Goal: Transaction & Acquisition: Purchase product/service

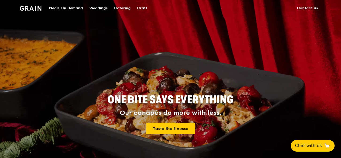
click at [70, 5] on div "Meals On Demand" at bounding box center [66, 8] width 34 height 16
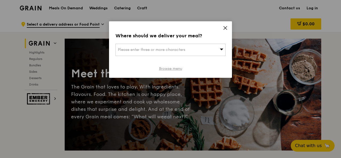
click at [167, 69] on link "Browse menu" at bounding box center [170, 68] width 23 height 5
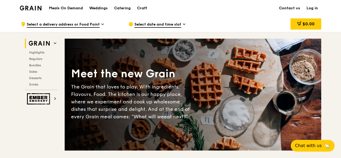
click at [311, 6] on link "Log in" at bounding box center [312, 8] width 18 height 16
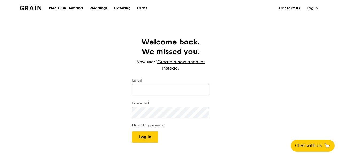
click at [146, 88] on input "Email" at bounding box center [170, 89] width 77 height 11
type input "[EMAIL_ADDRESS][DOMAIN_NAME]"
click at [149, 136] on button "Log in" at bounding box center [145, 137] width 26 height 11
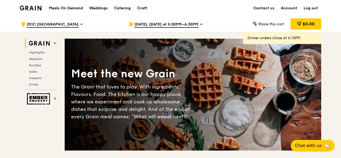
click at [199, 24] on div "[DATE], [DATE] at 5:30PM–6:30PM" at bounding box center [177, 24] width 99 height 16
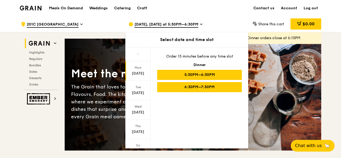
click at [189, 84] on div "6:30PM–7:30PM" at bounding box center [199, 87] width 85 height 10
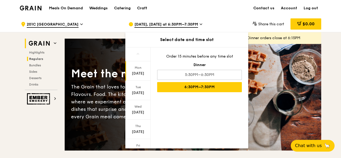
click at [56, 60] on h2 "Regulars" at bounding box center [42, 59] width 30 height 4
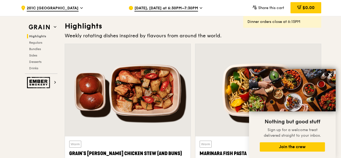
scroll to position [137, 0]
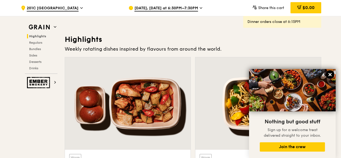
click at [331, 74] on icon at bounding box center [329, 74] width 3 height 3
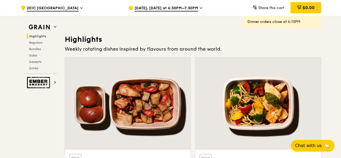
click at [261, 86] on div at bounding box center [257, 103] width 125 height 93
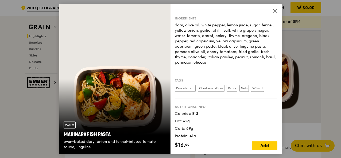
scroll to position [34, 0]
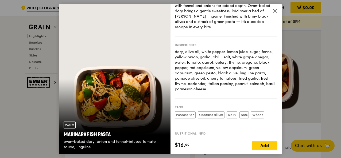
click at [274, 9] on icon at bounding box center [274, 10] width 5 height 5
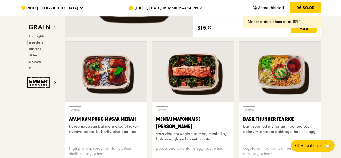
scroll to position [457, 0]
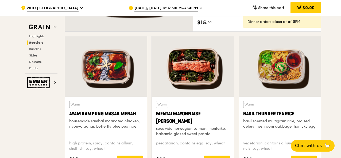
click at [116, 58] on div at bounding box center [106, 66] width 82 height 61
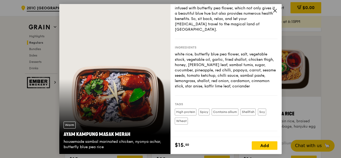
scroll to position [59, 0]
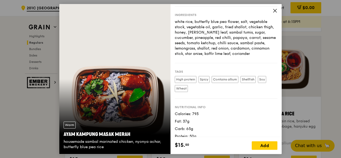
click at [275, 9] on icon at bounding box center [274, 10] width 5 height 5
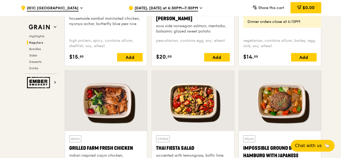
scroll to position [564, 0]
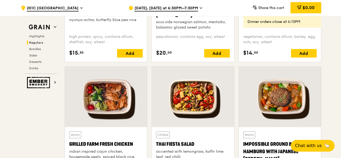
click at [126, 93] on div at bounding box center [106, 97] width 82 height 61
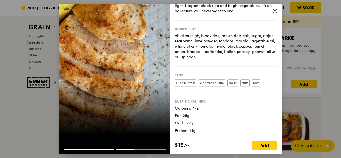
scroll to position [511, 0]
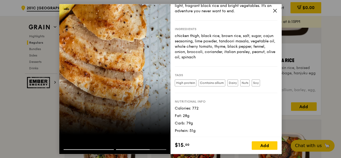
click at [275, 9] on icon at bounding box center [274, 10] width 3 height 3
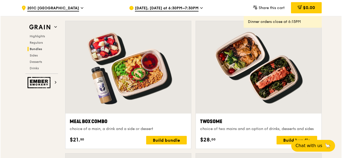
scroll to position [804, 0]
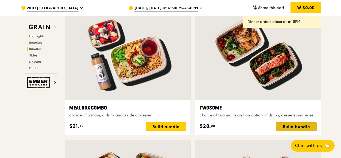
click at [285, 125] on div "Build bundle" at bounding box center [296, 127] width 41 height 9
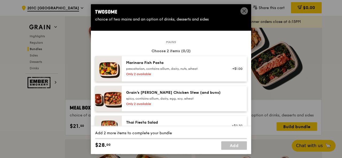
click at [146, 61] on div "Marinara Fish Pasta" at bounding box center [174, 62] width 96 height 5
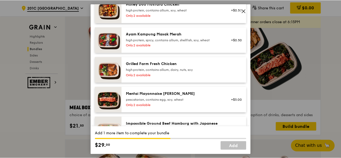
scroll to position [187, 0]
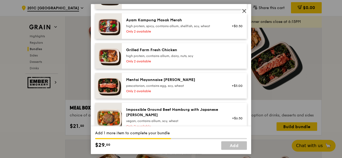
click at [157, 50] on div "Grilled Farm Fresh Chicken" at bounding box center [174, 50] width 96 height 5
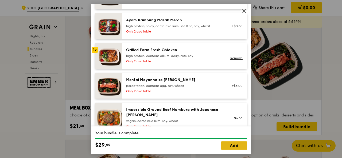
click at [228, 145] on link "Add" at bounding box center [234, 145] width 26 height 9
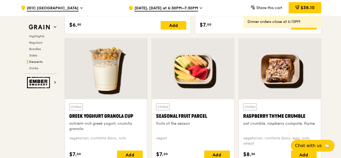
scroll to position [1685, 0]
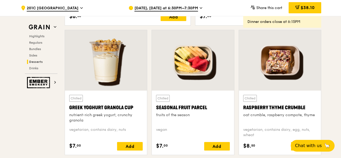
click at [288, 66] on div at bounding box center [280, 60] width 82 height 61
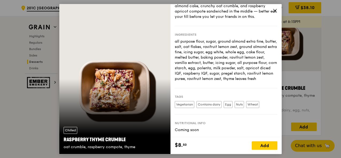
scroll to position [1712, 0]
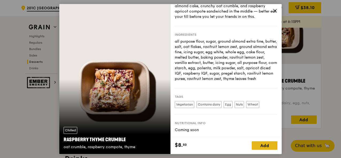
click at [267, 145] on div "Add" at bounding box center [264, 145] width 26 height 9
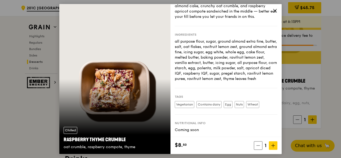
click at [272, 9] on icon at bounding box center [274, 10] width 5 height 5
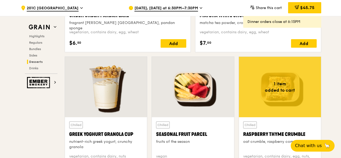
scroll to position [1578, 0]
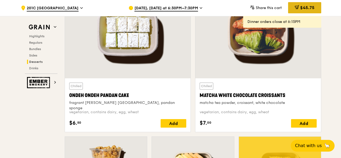
click at [309, 6] on span "$45.75" at bounding box center [307, 7] width 14 height 5
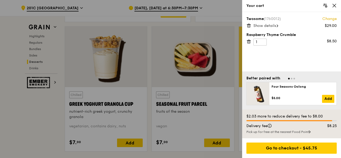
scroll to position [1739, 0]
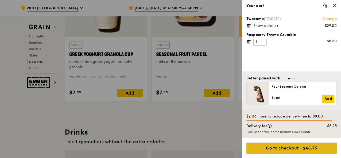
click at [294, 145] on div "Go to checkout - $45.75" at bounding box center [291, 148] width 90 height 11
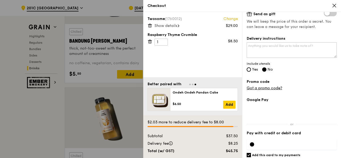
scroll to position [148, 0]
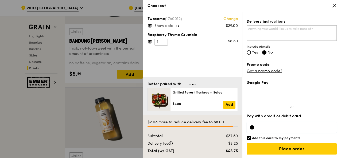
click at [250, 136] on input "Add this card to my payments" at bounding box center [248, 138] width 4 height 4
checkbox input "false"
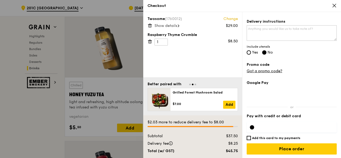
scroll to position [2005, 0]
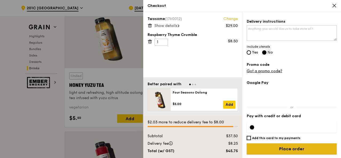
click at [281, 145] on input "Place order" at bounding box center [291, 149] width 90 height 11
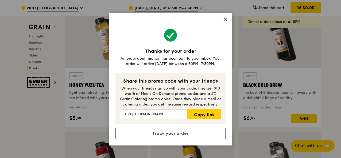
click at [225, 18] on icon at bounding box center [225, 19] width 5 height 5
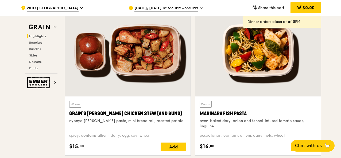
scroll to position [4, 0]
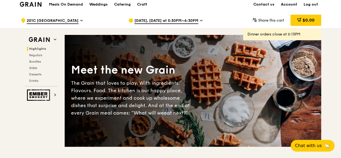
click at [288, 3] on link "Account" at bounding box center [288, 5] width 23 height 16
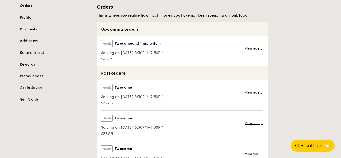
scroll to position [53, 0]
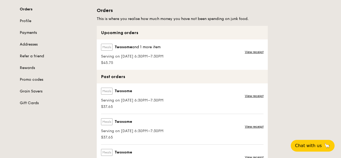
click at [32, 33] on link "Payments" at bounding box center [55, 32] width 70 height 5
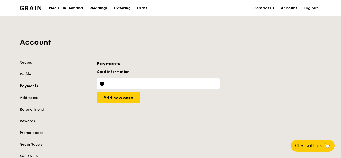
click at [310, 7] on link "Log out" at bounding box center [310, 8] width 21 height 16
